Goal: Task Accomplishment & Management: Manage account settings

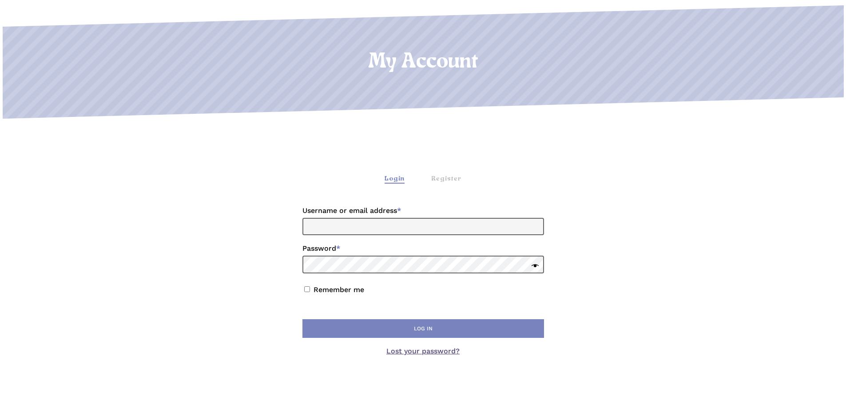
scroll to position [178, 0]
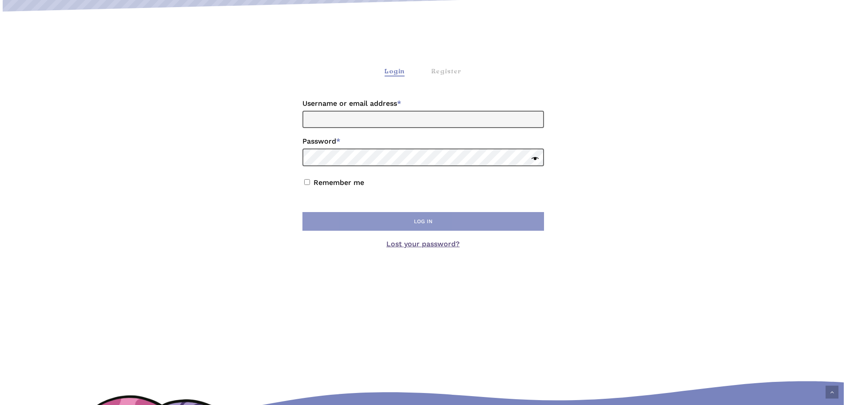
type input "**********"
click at [398, 223] on button "Log in" at bounding box center [423, 221] width 242 height 19
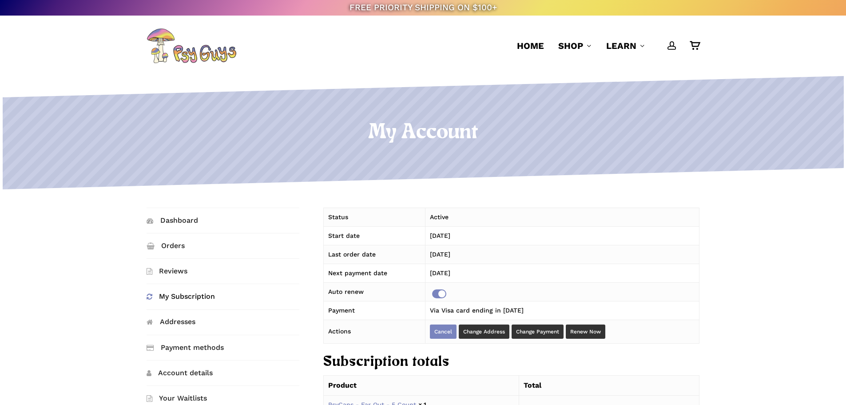
click at [440, 330] on link "Cancel" at bounding box center [443, 331] width 27 height 14
